Goal: Find specific page/section: Find specific page/section

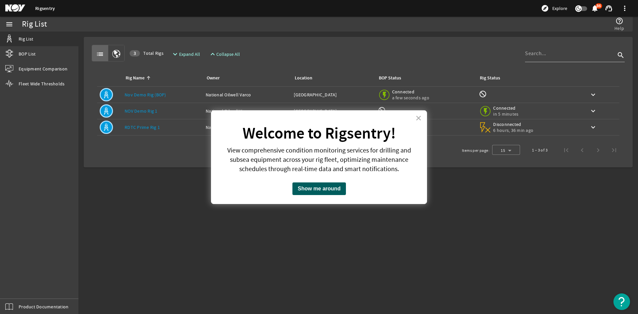
click at [307, 189] on button "Show me around" at bounding box center [320, 188] width 54 height 13
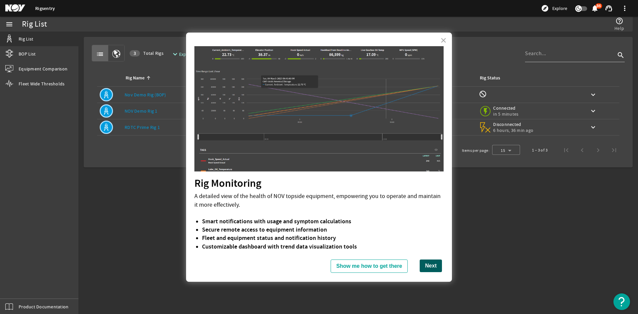
click at [422, 267] on button "Next" at bounding box center [431, 266] width 22 height 13
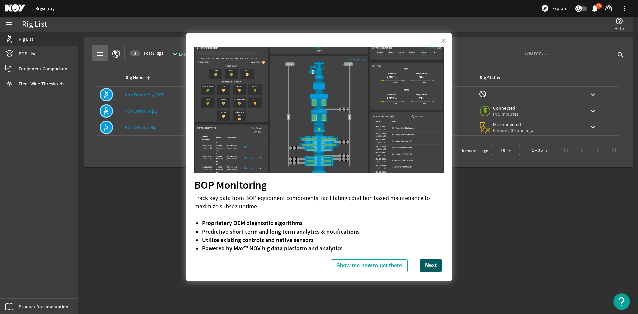
click at [424, 264] on button "Next" at bounding box center [431, 265] width 22 height 13
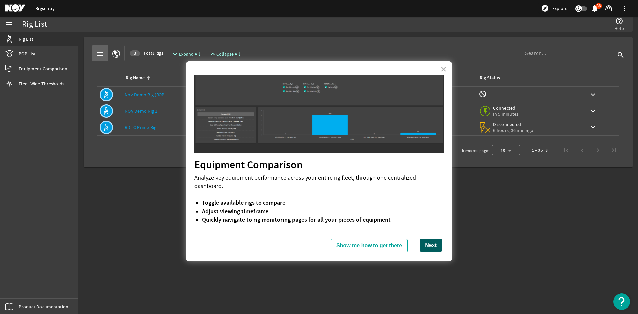
click at [422, 239] on button "Next" at bounding box center [431, 245] width 22 height 13
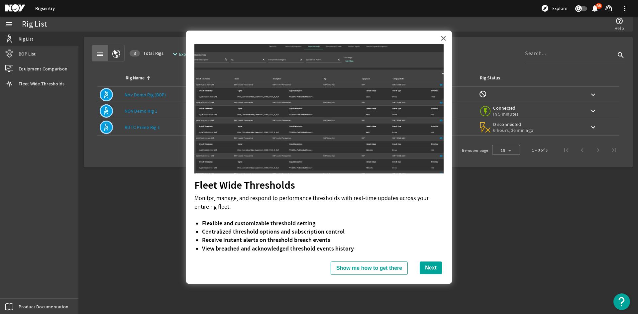
click at [442, 39] on button "×" at bounding box center [443, 38] width 6 height 11
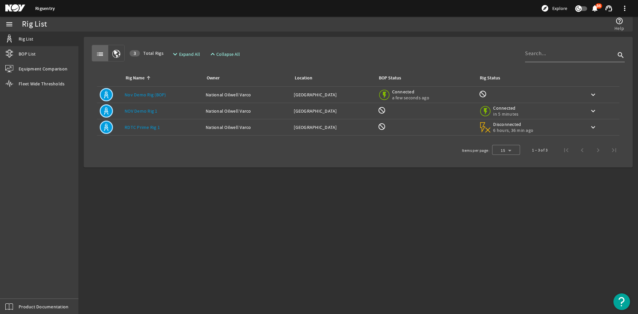
click at [238, 111] on div "Owner: National Oilwell Varco" at bounding box center [247, 111] width 83 height 7
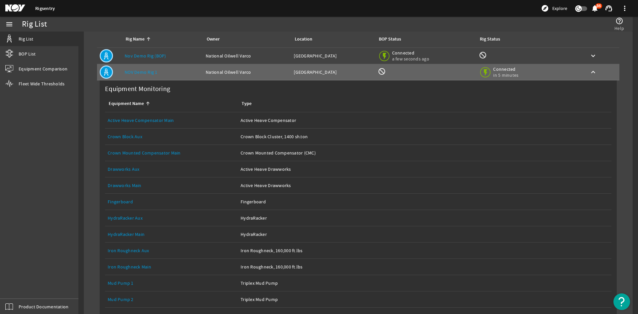
scroll to position [28, 0]
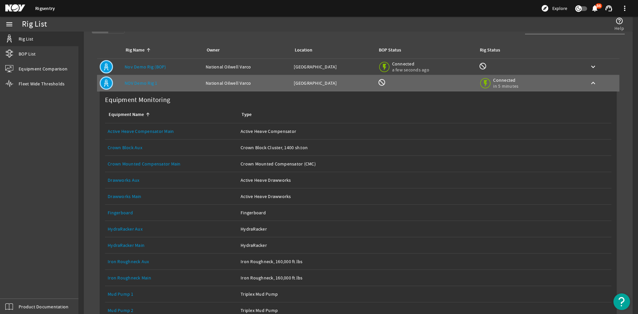
drag, startPoint x: 402, startPoint y: 179, endPoint x: 405, endPoint y: 167, distance: 12.3
drag, startPoint x: 405, startPoint y: 167, endPoint x: 25, endPoint y: 51, distance: 397.2
click at [25, 51] on span "BOP List" at bounding box center [27, 54] width 17 height 7
